Goal: Task Accomplishment & Management: Manage account settings

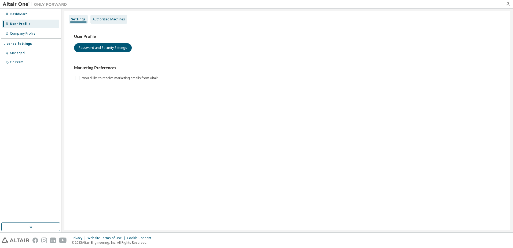
click at [102, 19] on div "Authorized Machines" at bounding box center [109, 19] width 32 height 4
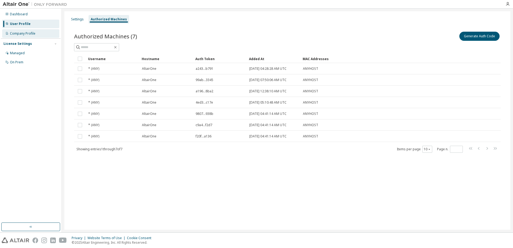
click at [22, 34] on div "Company Profile" at bounding box center [23, 33] width 26 height 4
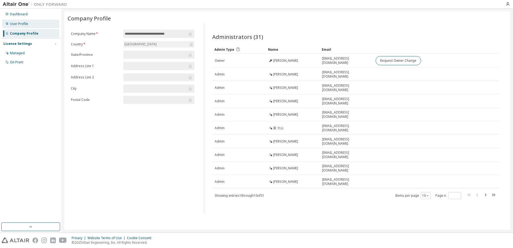
click at [22, 22] on div "User Profile" at bounding box center [19, 24] width 18 height 4
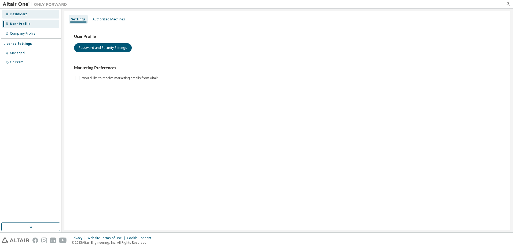
click at [32, 17] on div "Dashboard" at bounding box center [30, 14] width 57 height 9
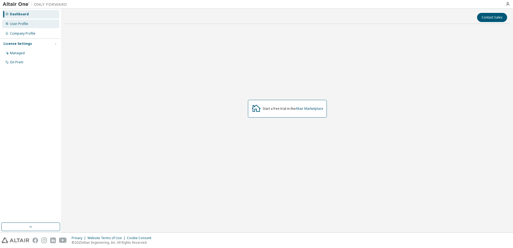
click at [20, 25] on div "User Profile" at bounding box center [19, 24] width 18 height 4
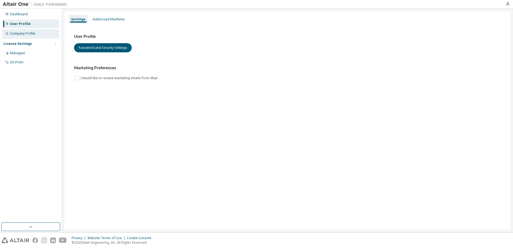
click at [19, 32] on div "Company Profile" at bounding box center [23, 33] width 26 height 4
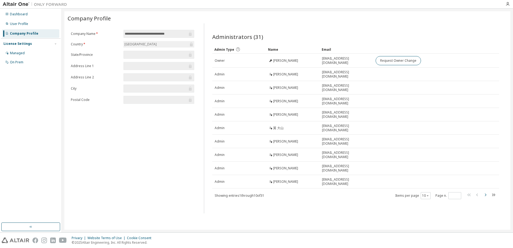
click at [487, 192] on icon "button" at bounding box center [485, 195] width 6 height 6
click at [487, 191] on icon "button" at bounding box center [485, 194] width 6 height 6
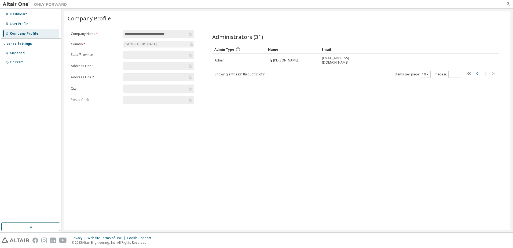
click at [479, 74] on icon "button" at bounding box center [477, 73] width 6 height 6
type input "*"
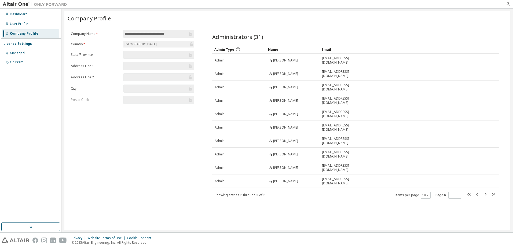
click at [96, 133] on div "**********" at bounding box center [133, 118] width 130 height 190
click at [24, 105] on div "Dashboard User Profile Company Profile License Settings Managed On Prem" at bounding box center [31, 115] width 60 height 213
click at [140, 155] on div "**********" at bounding box center [133, 118] width 130 height 190
click at [14, 24] on div "User Profile" at bounding box center [19, 24] width 18 height 4
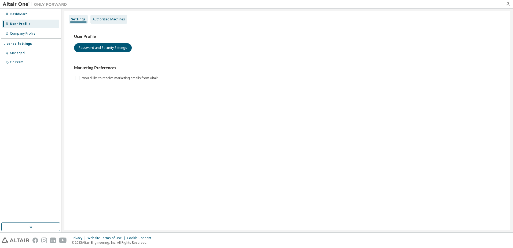
click at [115, 20] on div "Authorized Machines" at bounding box center [109, 19] width 32 height 4
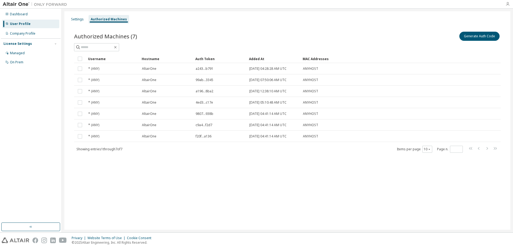
click at [507, 5] on icon "button" at bounding box center [508, 4] width 4 height 4
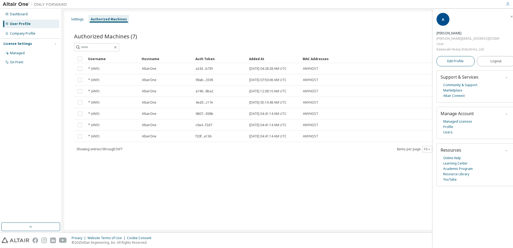
click at [453, 59] on span "Edit Profile" at bounding box center [455, 61] width 16 height 4
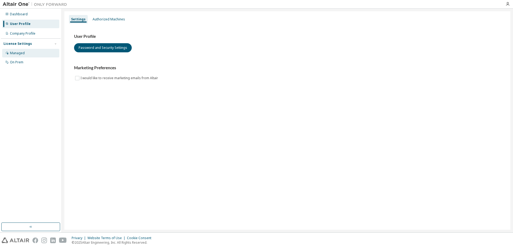
click at [15, 54] on div "Managed" at bounding box center [17, 53] width 15 height 4
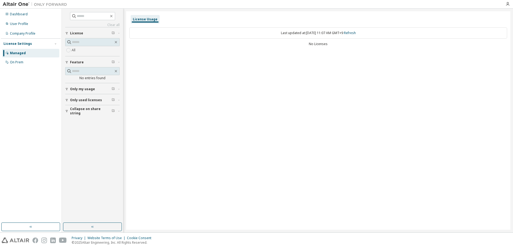
click at [77, 90] on span "Only my usage" at bounding box center [82, 89] width 25 height 4
click at [79, 117] on span "Only used licenses" at bounding box center [86, 116] width 32 height 4
click at [81, 141] on span "Collapse on share string" at bounding box center [91, 142] width 42 height 9
click at [34, 63] on div "On Prem" at bounding box center [30, 62] width 57 height 9
